Goal: Communication & Community: Ask a question

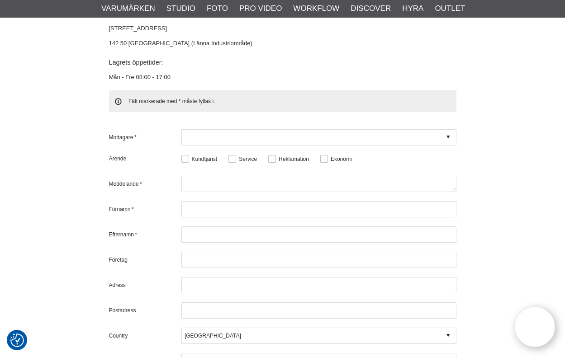
scroll to position [2802, 0]
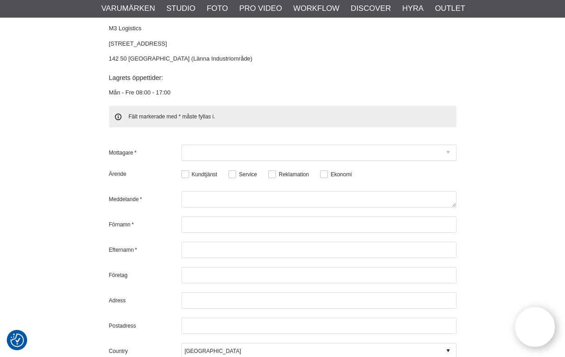
click at [446, 149] on icon at bounding box center [447, 153] width 3 height 8
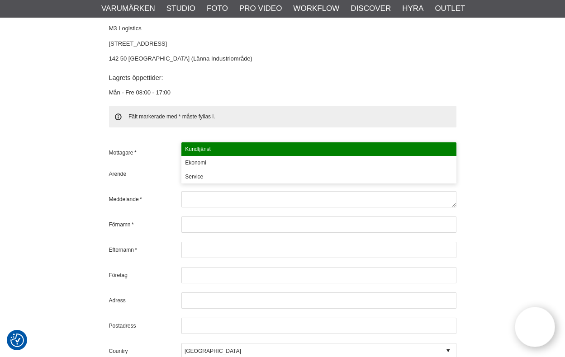
click at [215, 146] on div "Kundtjänst" at bounding box center [318, 149] width 275 height 14
type input "Kundtjänst"
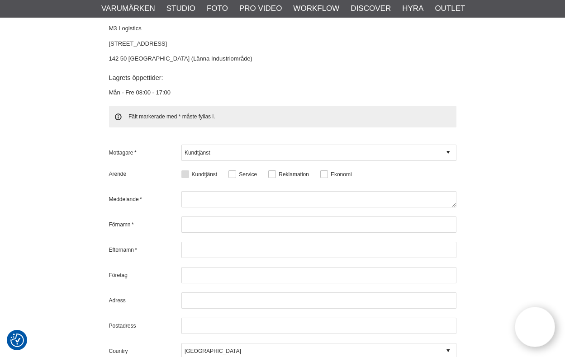
click at [187, 170] on button at bounding box center [185, 174] width 8 height 8
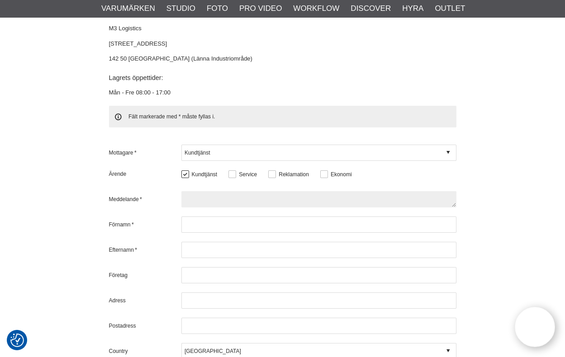
click at [185, 191] on textarea at bounding box center [318, 199] width 275 height 16
click at [400, 191] on textarea "Hej, Vi söker utrustning för produktfotografering. En fotograf, Carina Heed, so…" at bounding box center [318, 199] width 275 height 16
click at [422, 191] on textarea "Hej, Vi söker utrustning för produktfotografering. En fotograf, Carina Heed, so…" at bounding box center [318, 199] width 275 height 16
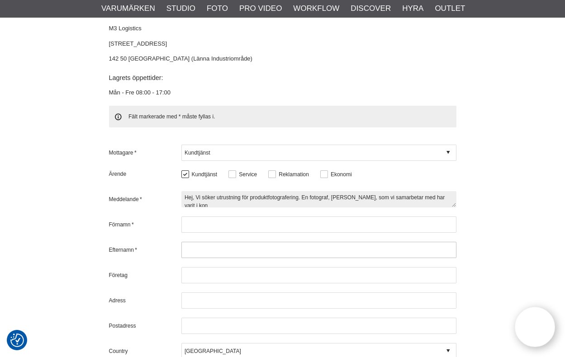
scroll to position [2, 0]
type textarea "Hej, Vi söker utrustning för produktfotografering. En fotograf, Carina Heed, so…"
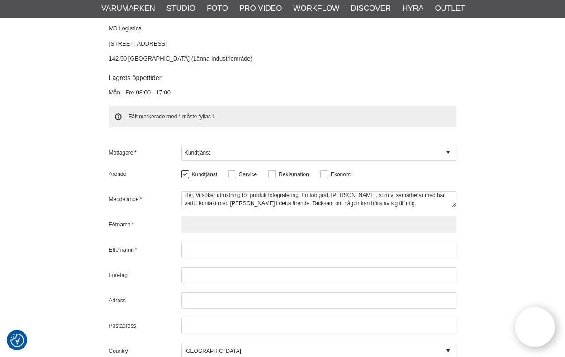
click at [211, 217] on input "text" at bounding box center [318, 225] width 275 height 16
type input "Roger"
type input "Karlsson"
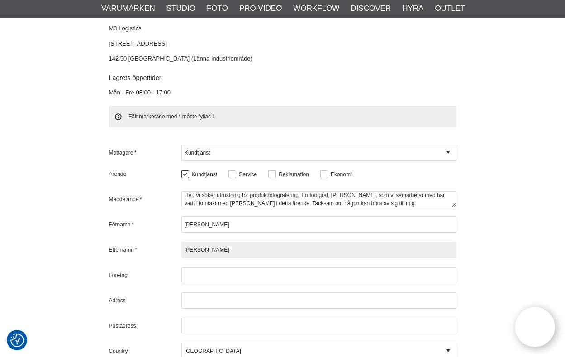
type input "GIA Premix AB"
type input "77230"
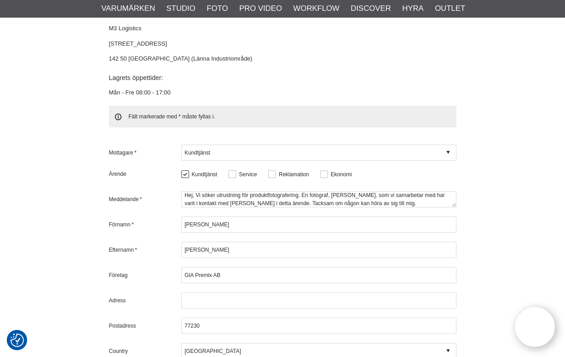
type input "roger.karlsson@giapremix.se"
type input "0240594001"
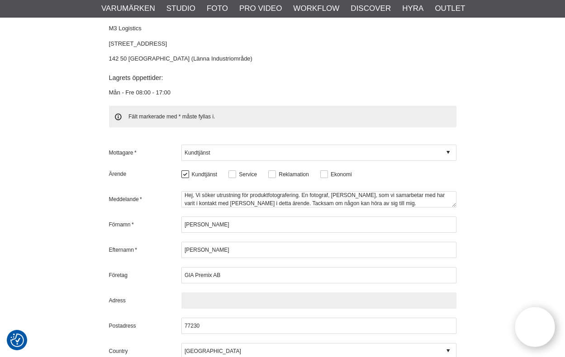
click at [250, 293] on input "text" at bounding box center [318, 301] width 275 height 16
type input "Kopparbergsvägen 37"
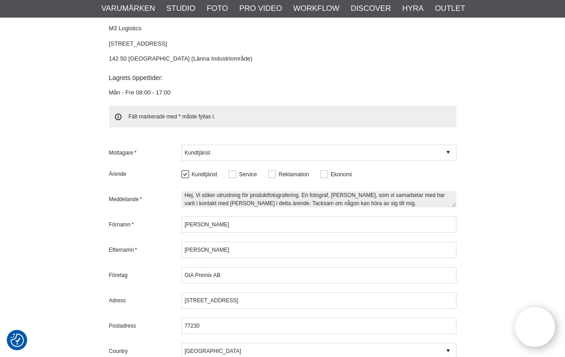
scroll to position [0, 0]
drag, startPoint x: 215, startPoint y: 176, endPoint x: 208, endPoint y: 178, distance: 7.1
click at [208, 191] on textarea "Hej, Vi söker utrustning för produktfotografering. En fotograf, Carina Heed, so…" at bounding box center [318, 199] width 275 height 16
click at [216, 191] on textarea "Hej, Vi söker utrustning för produktfotografering. En fotograf, Carina Heed, so…" at bounding box center [318, 199] width 275 height 16
drag, startPoint x: 216, startPoint y: 179, endPoint x: 203, endPoint y: 179, distance: 13.1
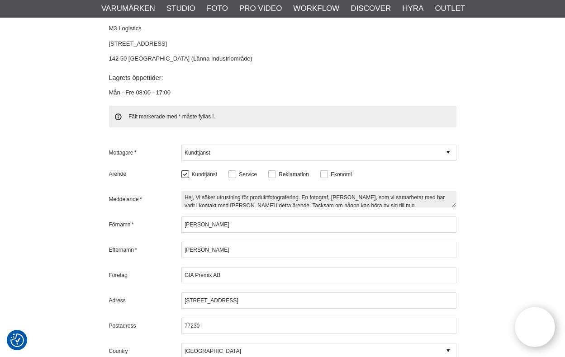
click at [203, 191] on textarea "Hej, Vi söker utrustning för produktfotografering. En fotograf, Carina Heed, so…" at bounding box center [318, 199] width 275 height 16
click at [405, 191] on textarea "Hej, Vi ska skaffa utrustning för produktfotografering. En fotograf, Carina Hee…" at bounding box center [318, 199] width 275 height 16
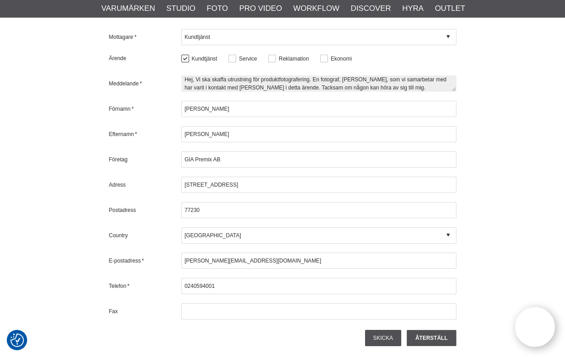
scroll to position [2958, 0]
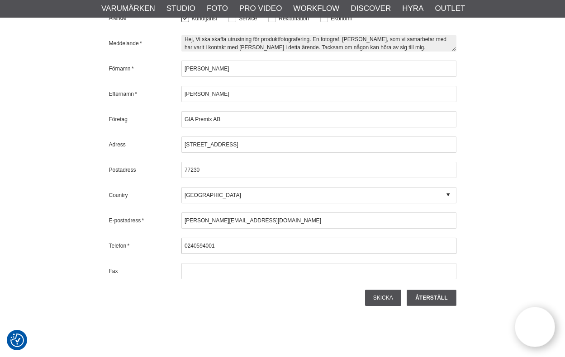
type textarea "Hej, Vi ska skaffa utrustning för produktfotografering. En fotograf, Carina Hee…"
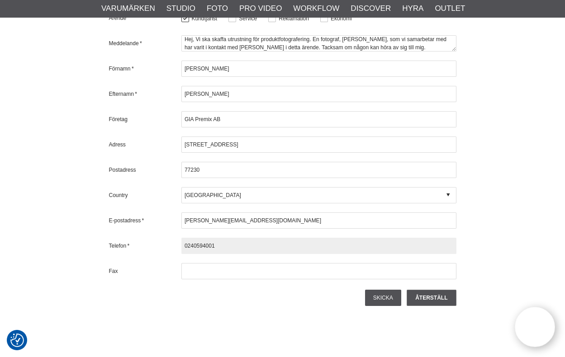
drag, startPoint x: 238, startPoint y: 225, endPoint x: 168, endPoint y: 231, distance: 70.3
click at [168, 238] on div "Telefon * 0240594001" at bounding box center [282, 246] width 347 height 16
type input "0708379705"
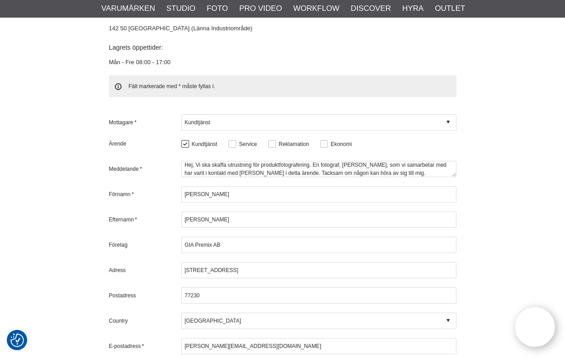
scroll to position [2823, 0]
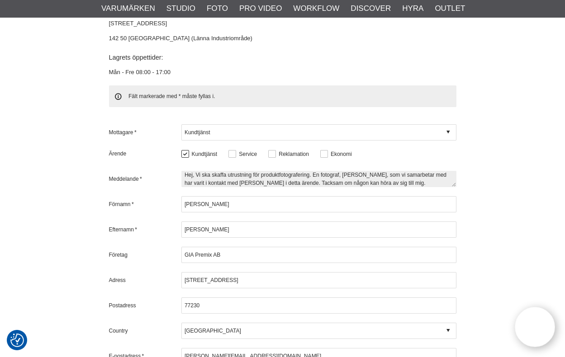
click at [309, 171] on textarea "Hej, Vi ska skaffa utrustning för produktfotografering. En fotograf, Carina Hee…" at bounding box center [318, 179] width 275 height 16
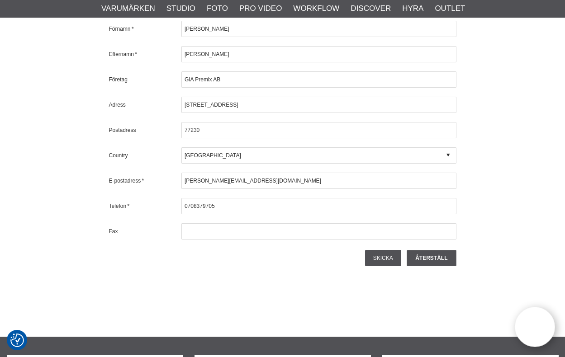
scroll to position [3004, 0]
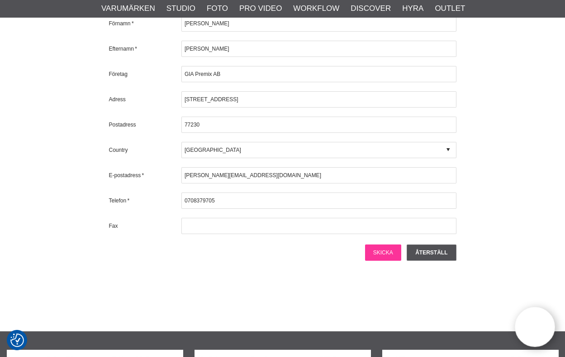
type textarea "Hej, Vi ska skaffa utrustning för produktfotografering och behöver lite vägledn…"
click at [379, 245] on input "Skicka" at bounding box center [383, 253] width 36 height 16
